Goal: Information Seeking & Learning: Learn about a topic

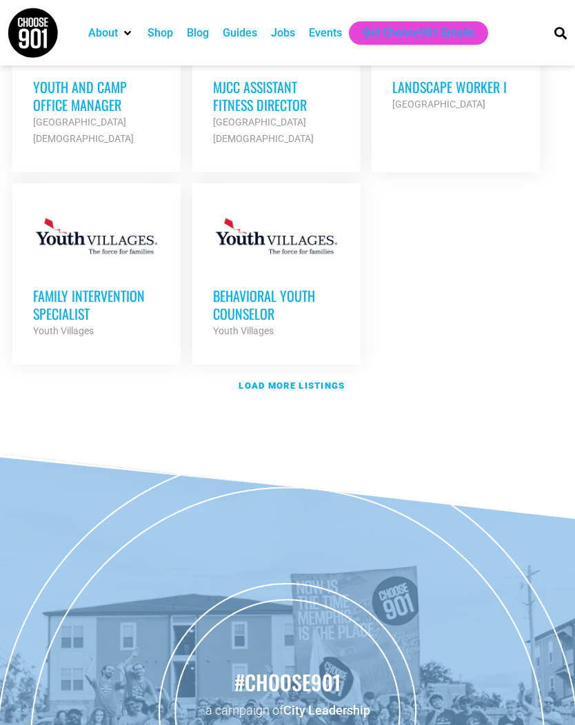
scroll to position [1773, 0]
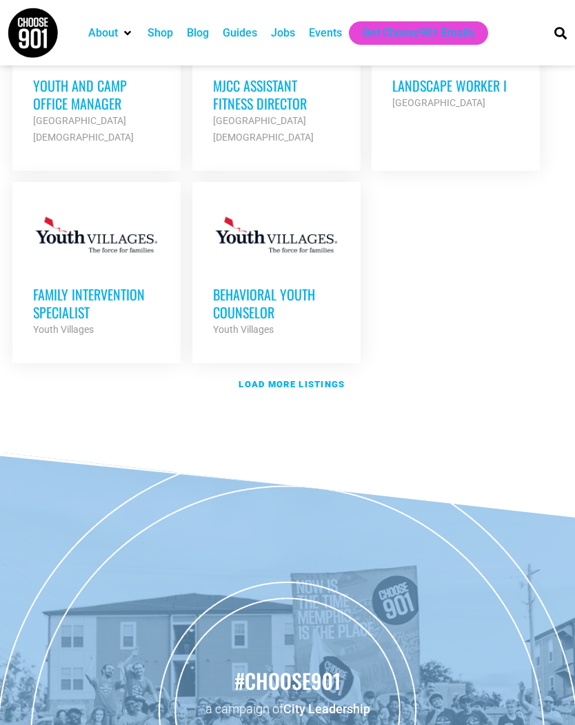
click at [299, 379] on strong "Load more listings" at bounding box center [292, 384] width 106 height 10
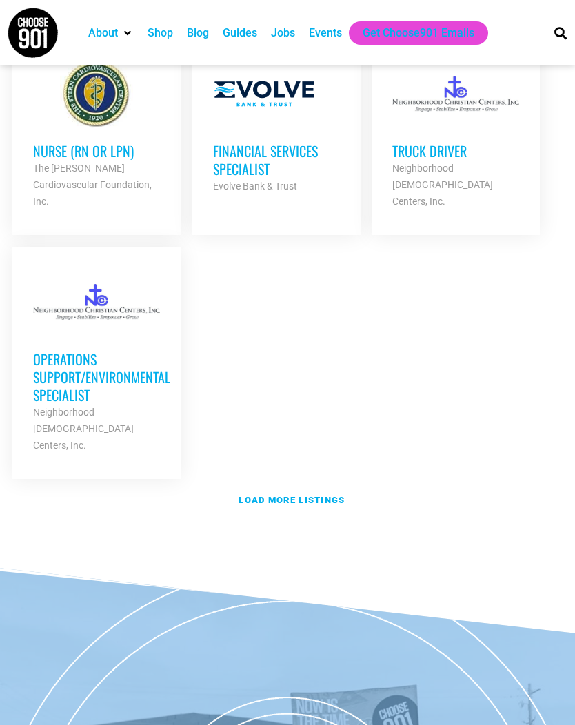
scroll to position [3203, 0]
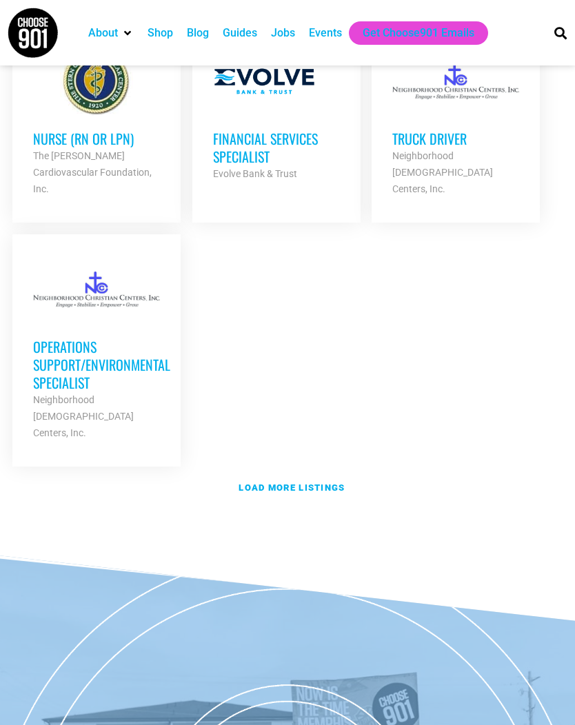
click at [296, 483] on strong "Load more listings" at bounding box center [292, 488] width 106 height 10
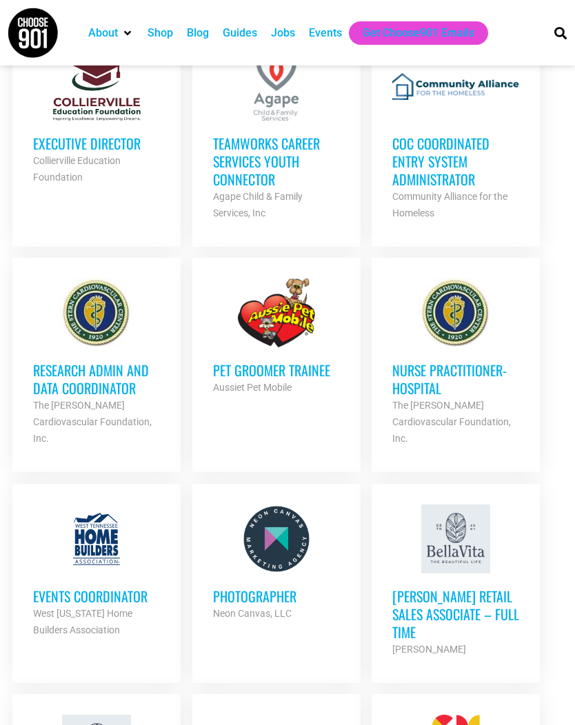
scroll to position [2130, 0]
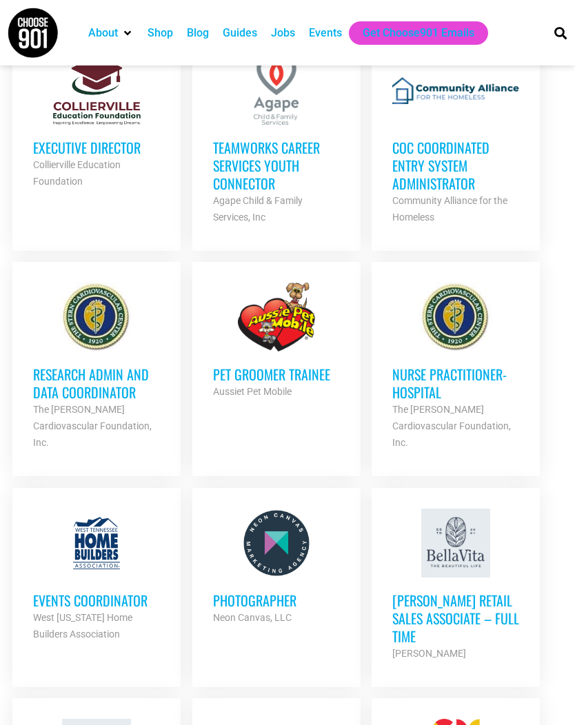
click at [282, 592] on h3 "Photographer" at bounding box center [276, 601] width 127 height 18
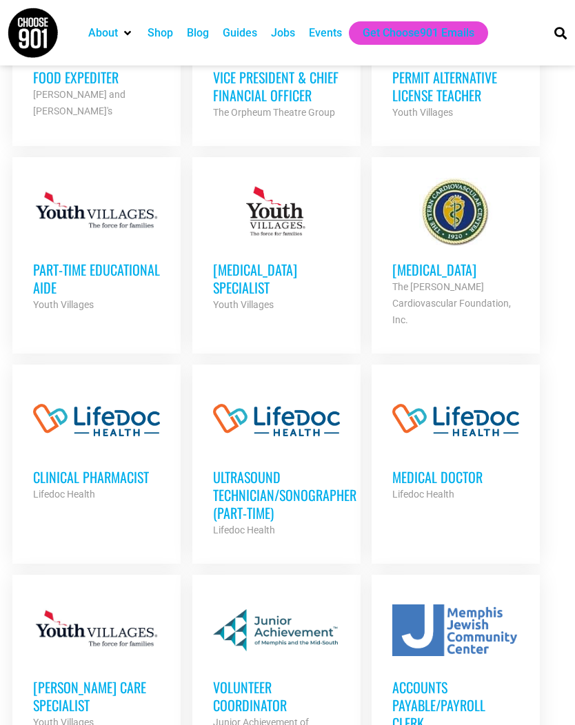
scroll to position [842, 0]
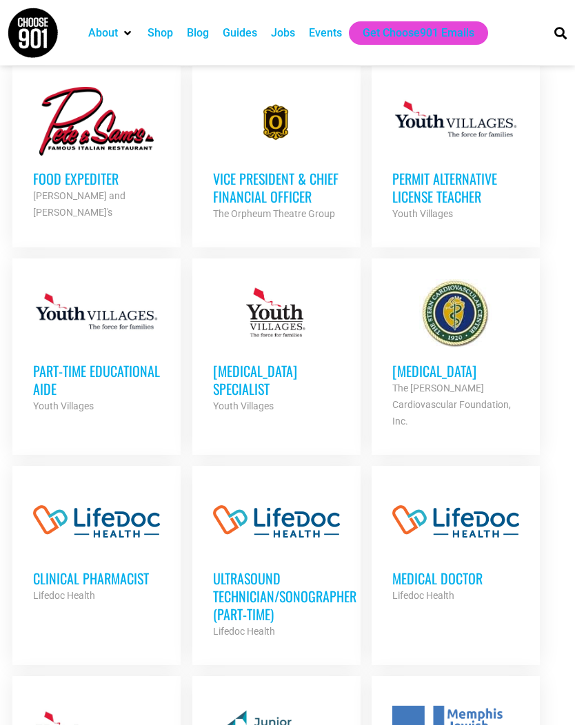
click at [80, 363] on h3 "Part-Time Educational Aide" at bounding box center [96, 380] width 127 height 36
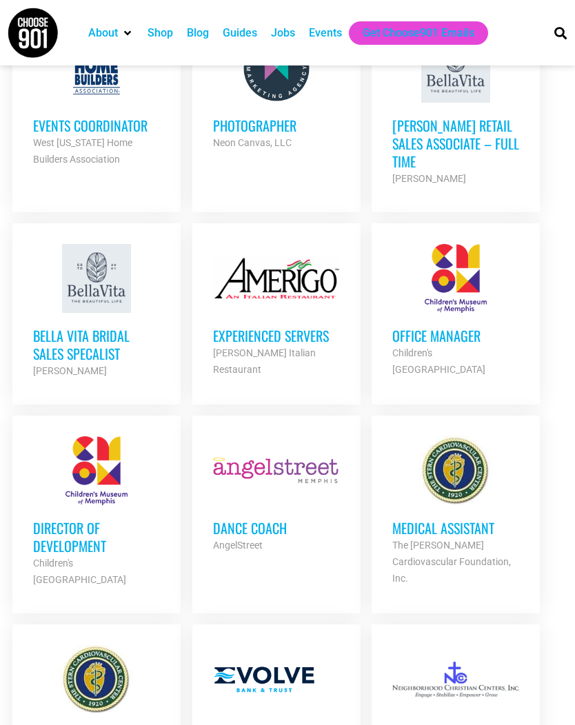
scroll to position [2609, 0]
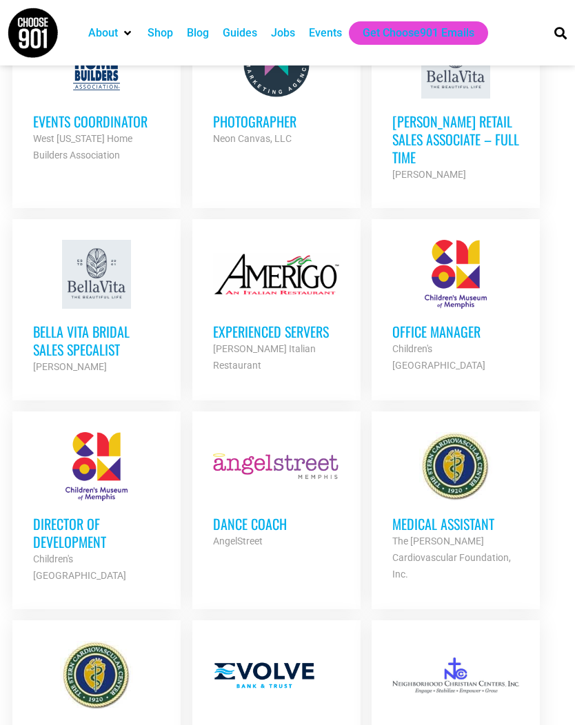
click at [249, 515] on h3 "Dance Coach" at bounding box center [276, 524] width 127 height 18
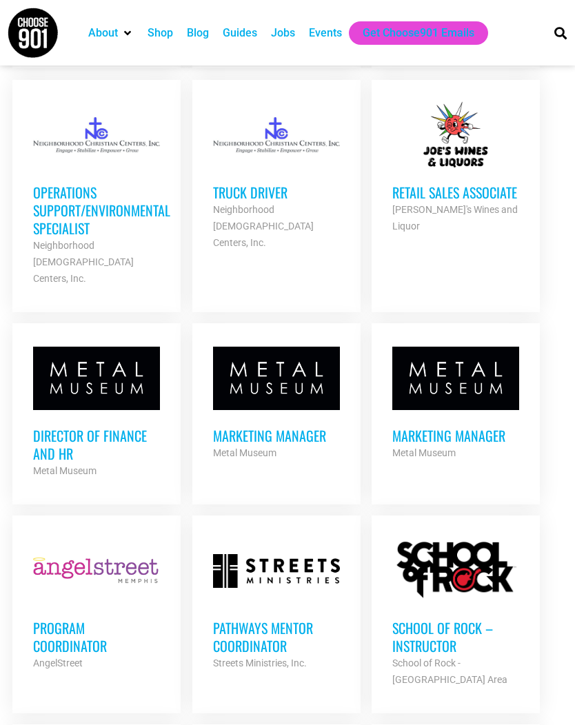
scroll to position [3370, 0]
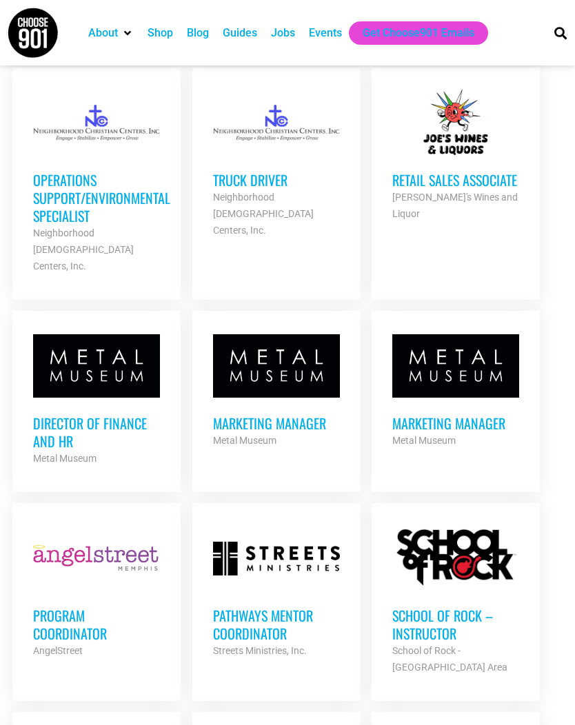
click at [426, 607] on h3 "School of Rock – Instructor" at bounding box center [455, 625] width 127 height 36
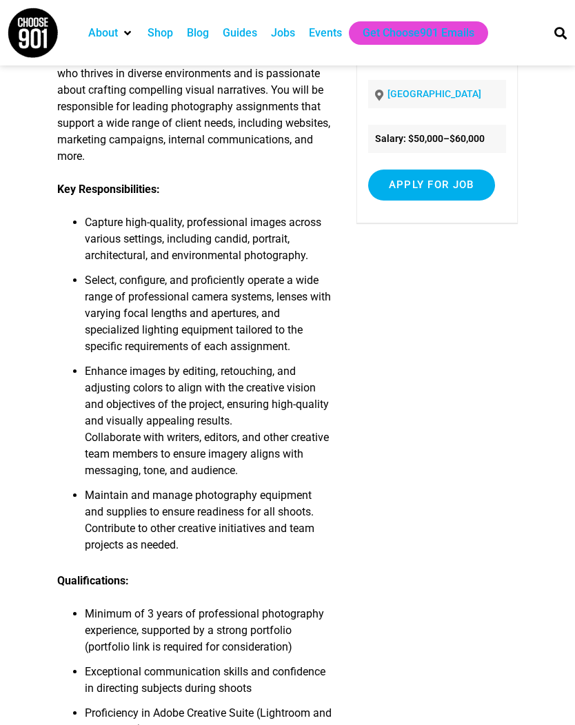
scroll to position [120, 0]
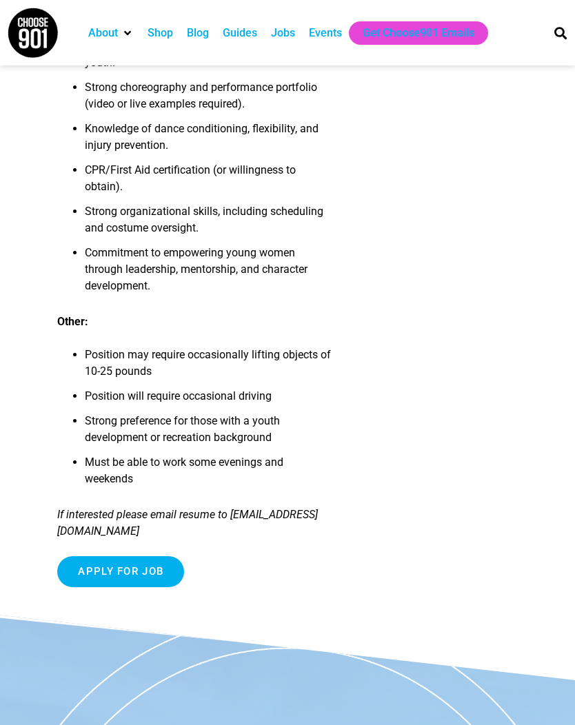
scroll to position [1253, 0]
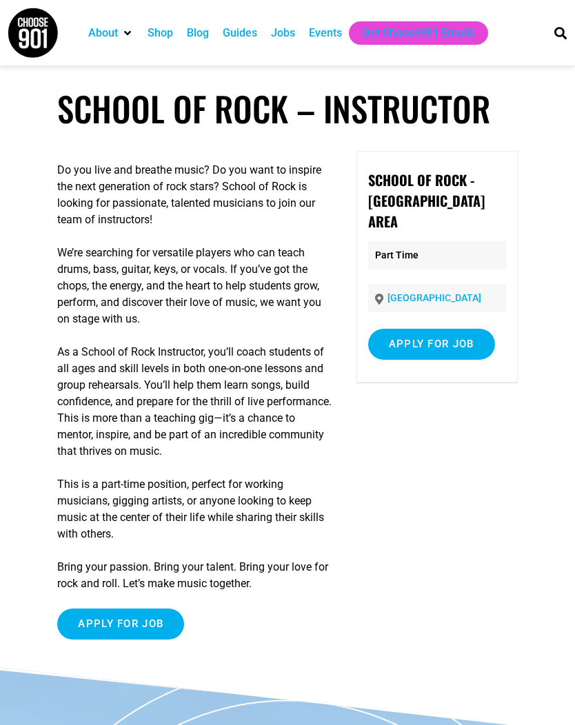
click at [137, 620] on input "Apply for job" at bounding box center [120, 624] width 127 height 31
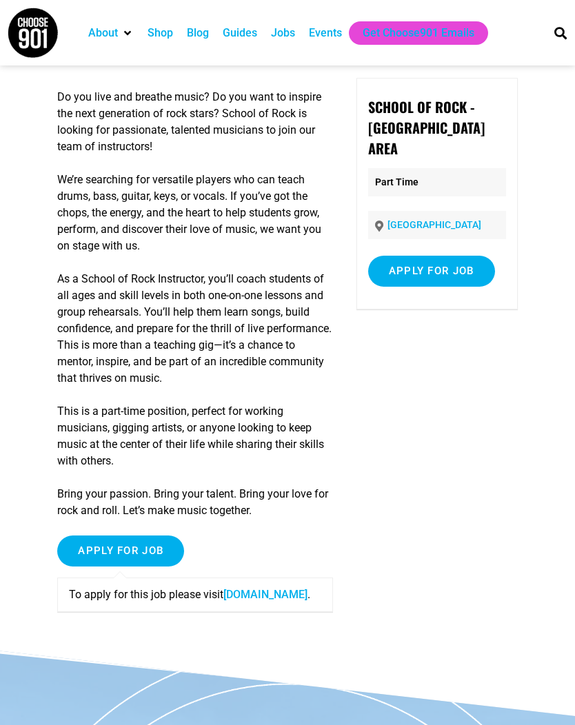
scroll to position [83, 0]
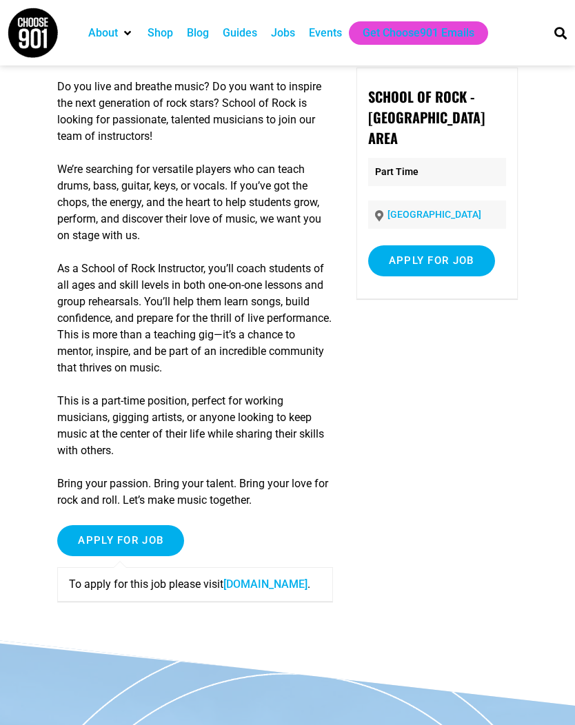
click at [223, 591] on link "[DOMAIN_NAME]" at bounding box center [265, 584] width 84 height 13
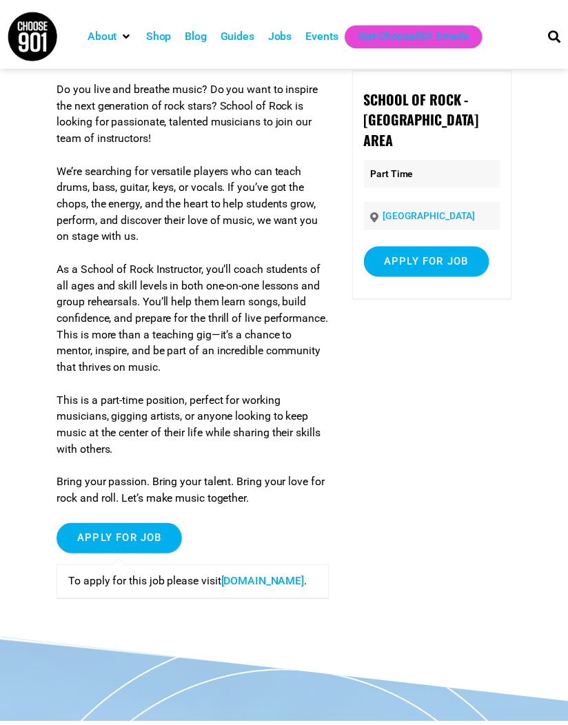
scroll to position [111, 0]
